Goal: Check status: Check status

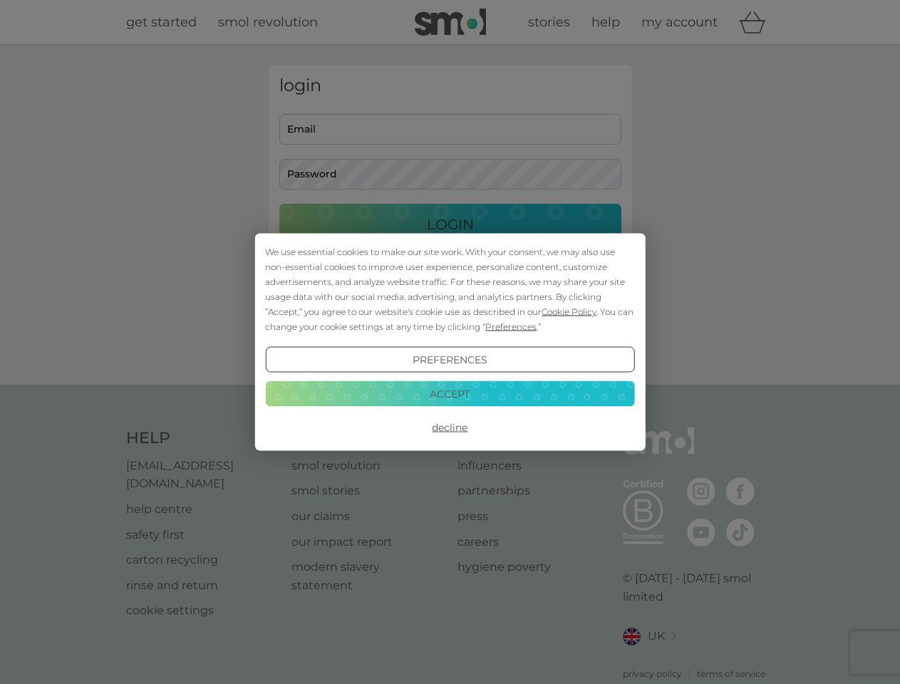
click at [569, 311] on span "Cookie Policy" at bounding box center [569, 311] width 55 height 11
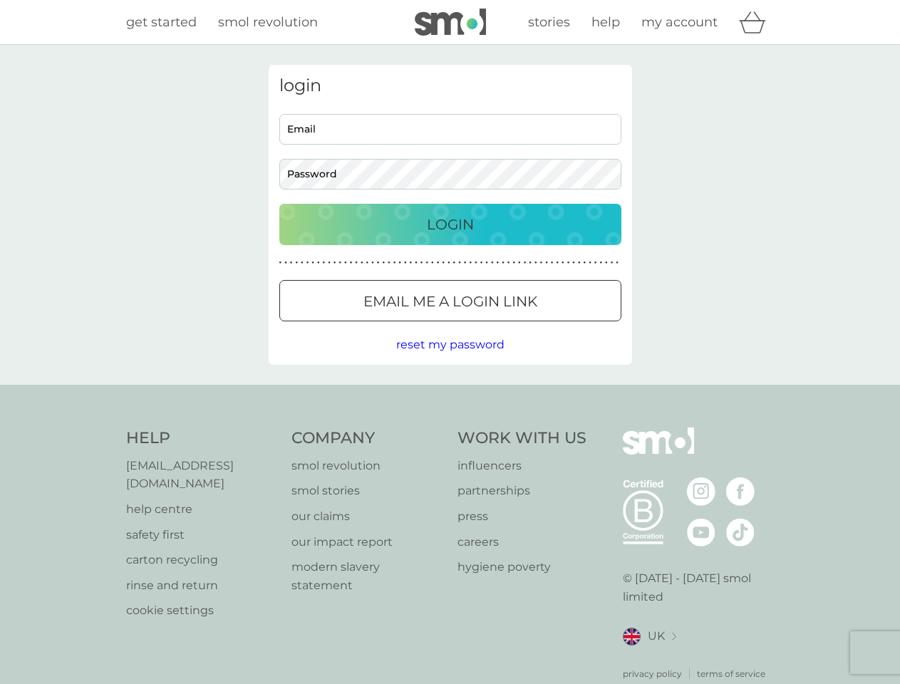
click at [509, 326] on div "login Email Password Login ● ● ● ● ● ● ● ● ● ● ● ● ● ● ● ● ● ● ● ● ● ● ● ● ● ● …" at bounding box center [450, 215] width 363 height 300
click at [450, 360] on div "login Email Password Login ● ● ● ● ● ● ● ● ● ● ● ● ● ● ● ● ● ● ● ● ● ● ● ● ● ● …" at bounding box center [450, 215] width 363 height 300
click at [450, 428] on div "Help [EMAIL_ADDRESS][DOMAIN_NAME] help centre safety first carton recycling rin…" at bounding box center [450, 554] width 648 height 253
click at [450, 393] on div "Help [EMAIL_ADDRESS][DOMAIN_NAME] help centre safety first carton recycling rin…" at bounding box center [450, 554] width 900 height 338
